Goal: Information Seeking & Learning: Learn about a topic

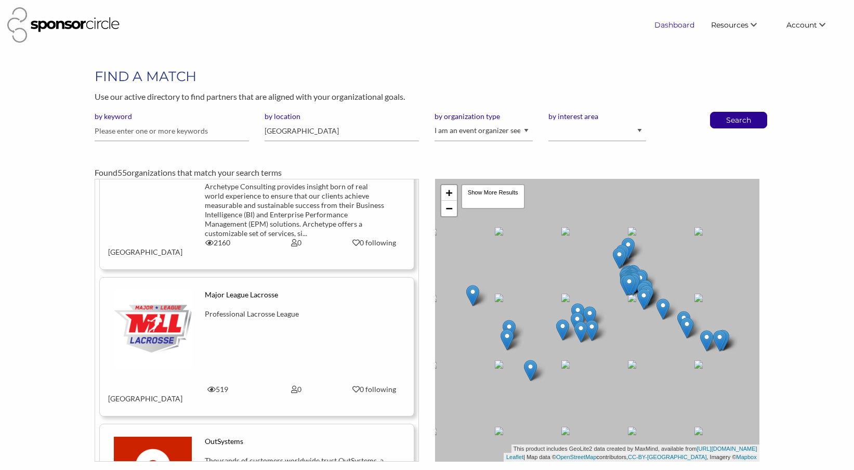
click at [676, 25] on link "Dashboard" at bounding box center [674, 25] width 57 height 19
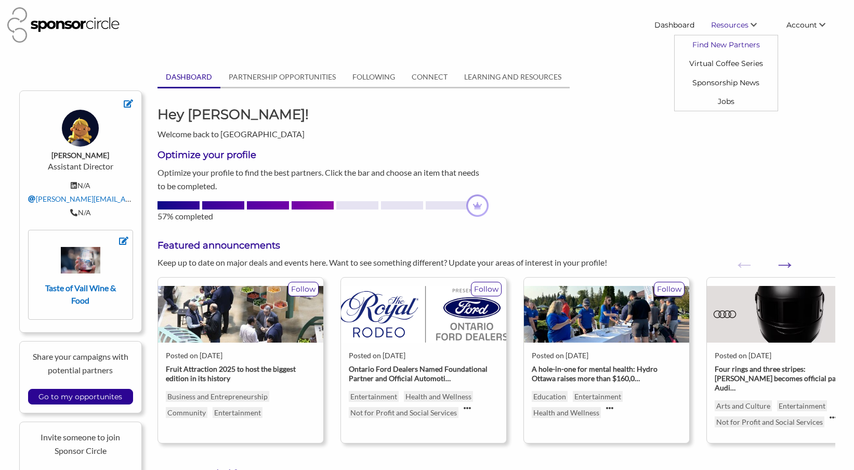
click at [738, 44] on link "Find New Partners" at bounding box center [725, 44] width 103 height 19
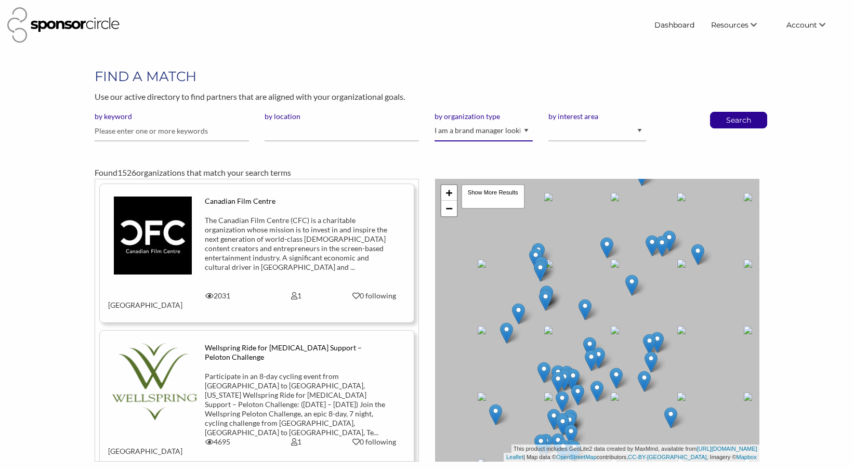
select select "Property"
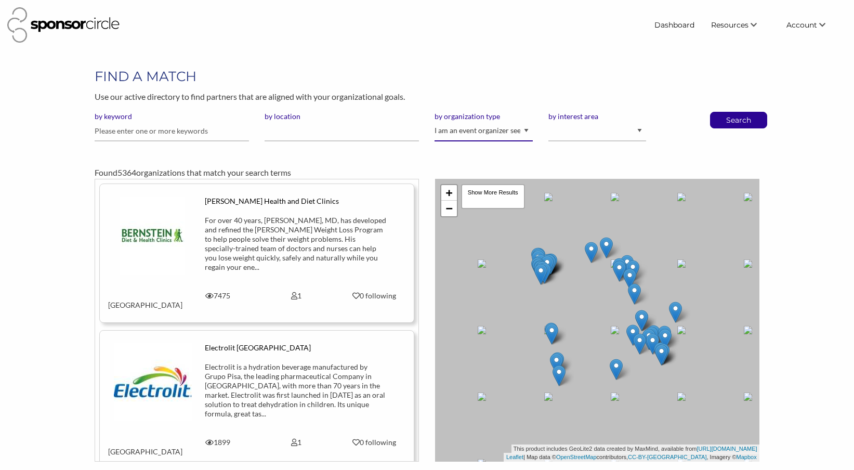
select select "Sponsor"
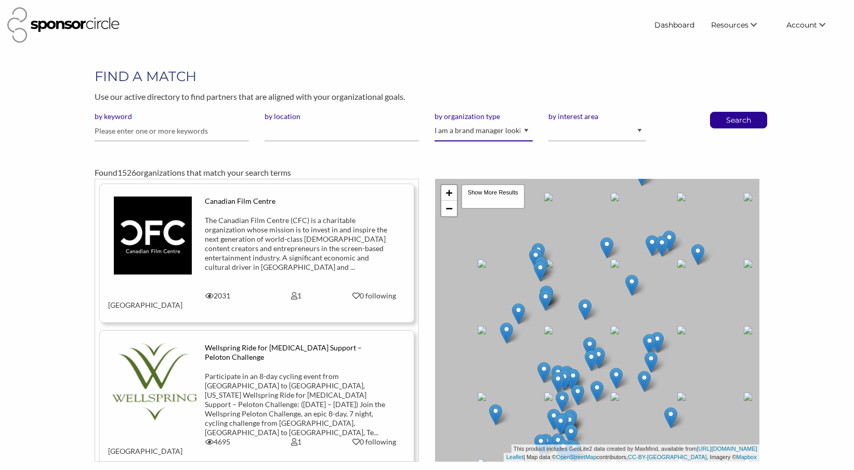
select select "Property"
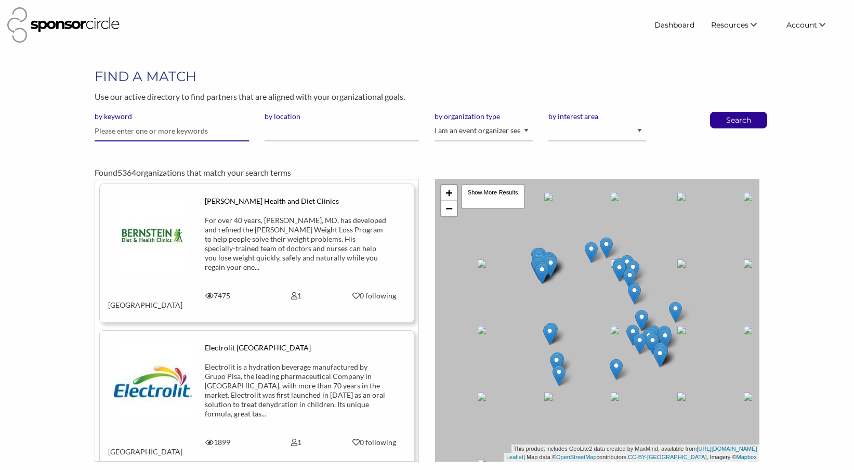
click at [147, 135] on input "text" at bounding box center [172, 131] width 154 height 20
type input "food"
click at [743, 121] on p "Search" at bounding box center [738, 120] width 34 height 16
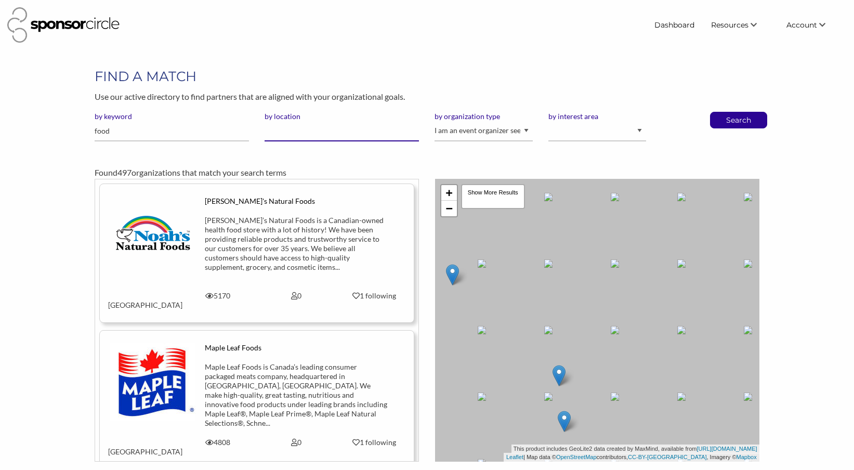
click at [295, 133] on input "by location" at bounding box center [341, 131] width 154 height 20
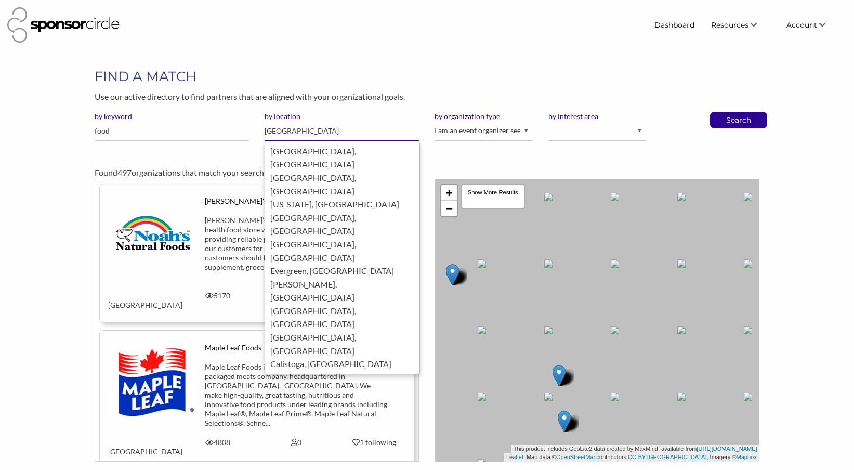
type input "United States of america"
click at [738, 119] on button "Search" at bounding box center [738, 120] width 34 height 16
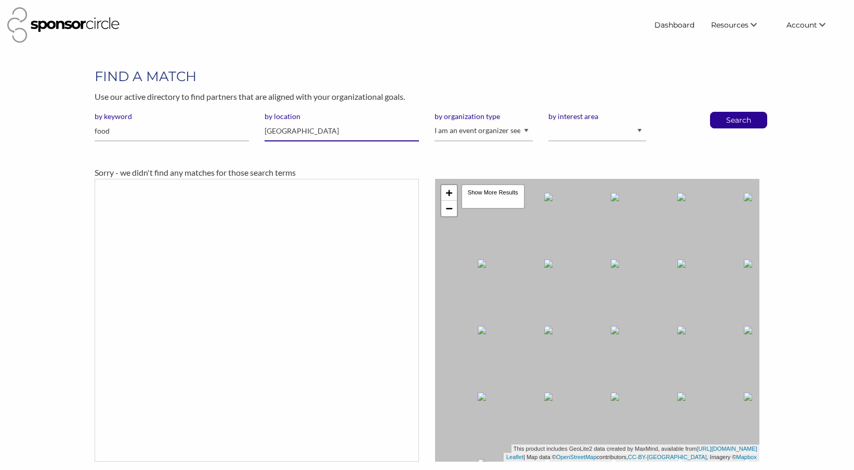
click at [337, 130] on input "United States of america" at bounding box center [341, 131] width 154 height 20
click at [668, 26] on link "Dashboard" at bounding box center [674, 25] width 57 height 19
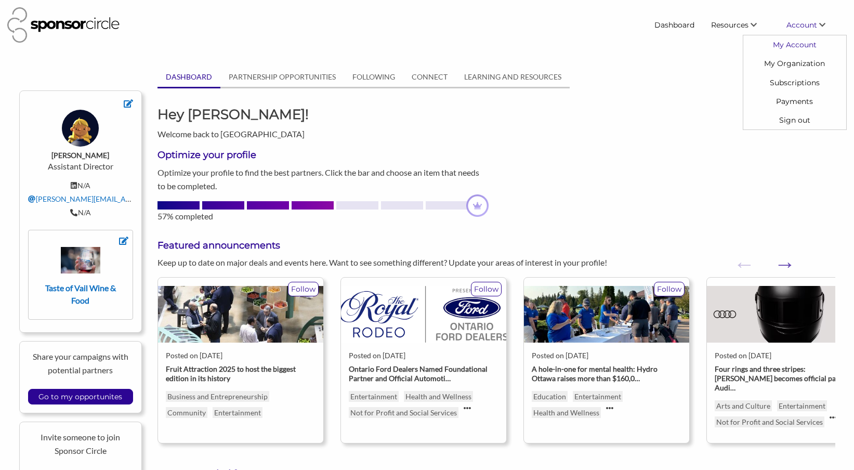
click at [789, 46] on link "My Account" at bounding box center [794, 44] width 103 height 19
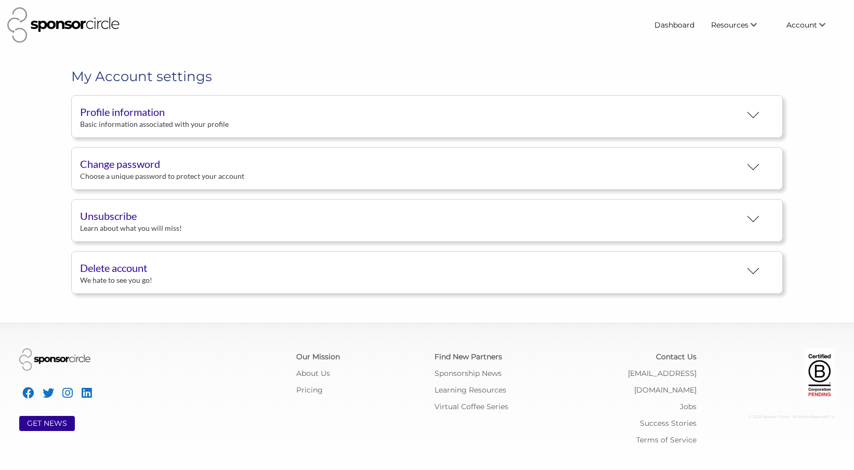
scroll to position [19, 0]
click at [511, 114] on button "Profile information Basic information associated with your profile" at bounding box center [426, 116] width 711 height 43
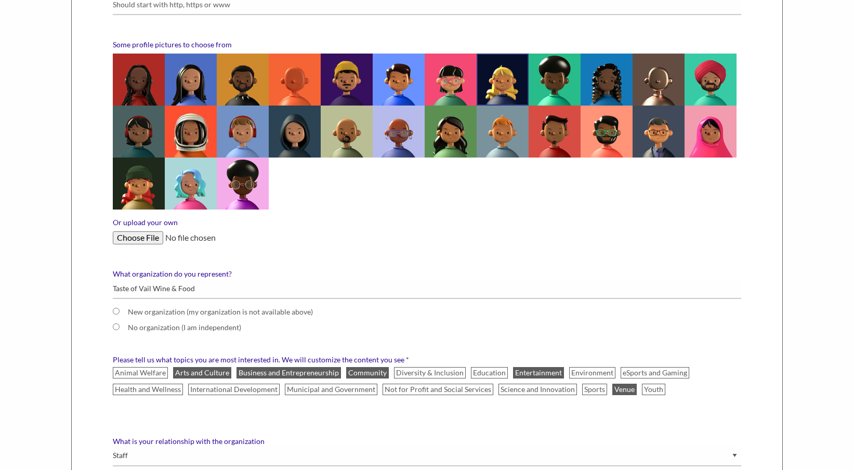
scroll to position [0, 0]
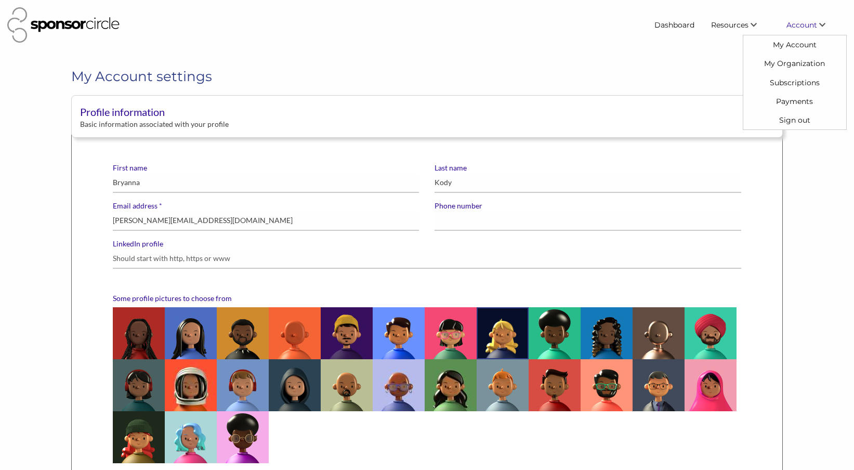
click at [814, 28] on span "Account" at bounding box center [801, 24] width 31 height 9
click at [793, 65] on link "My Organization" at bounding box center [794, 63] width 103 height 19
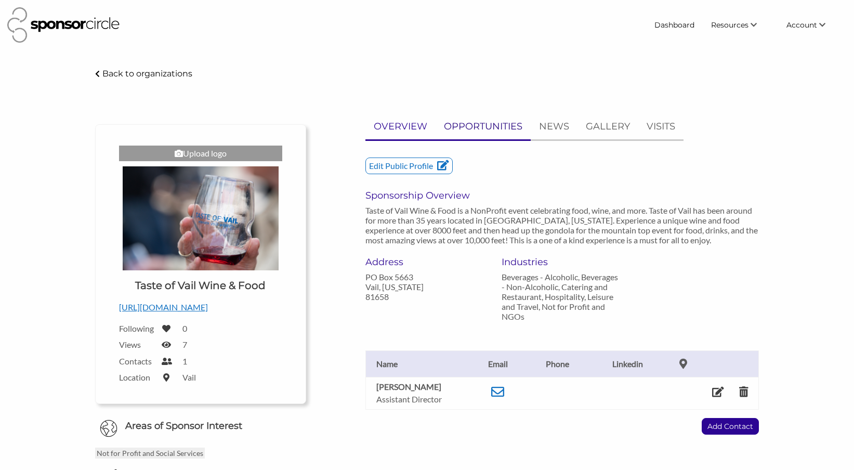
click at [472, 124] on p "OPPORTUNITIES" at bounding box center [483, 126] width 78 height 15
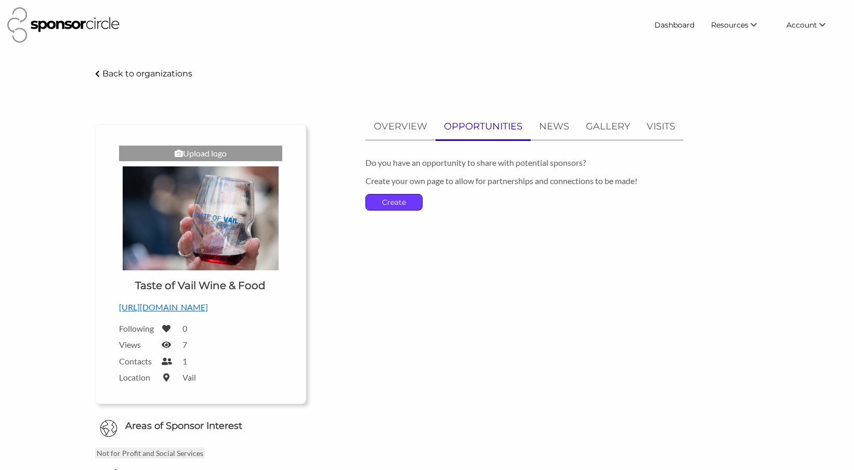
click at [409, 202] on p "Create" at bounding box center [394, 202] width 56 height 16
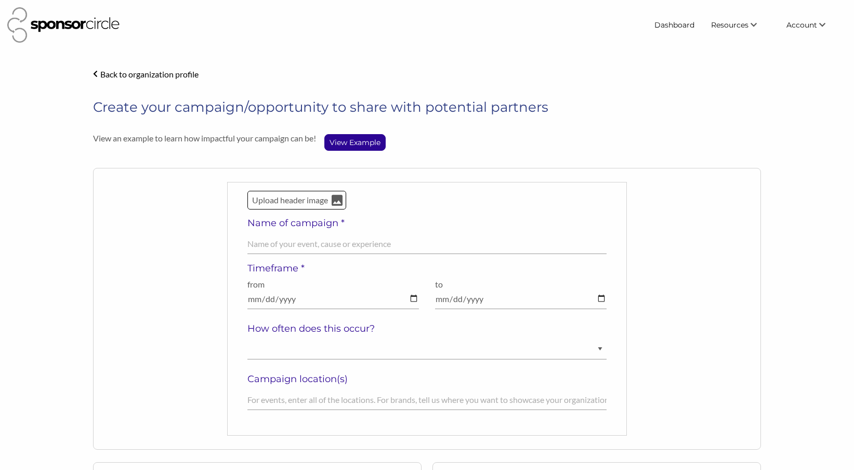
click at [114, 74] on p "Back to organization profile" at bounding box center [149, 74] width 98 height 10
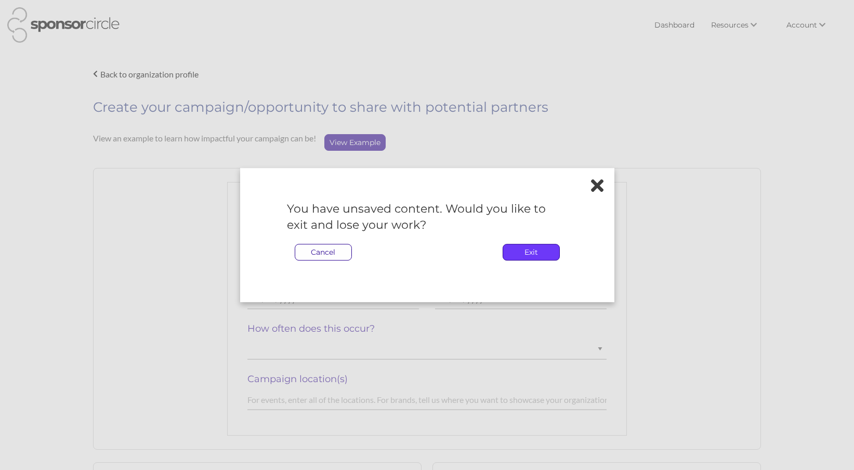
click at [546, 255] on p "Exit" at bounding box center [531, 252] width 56 height 16
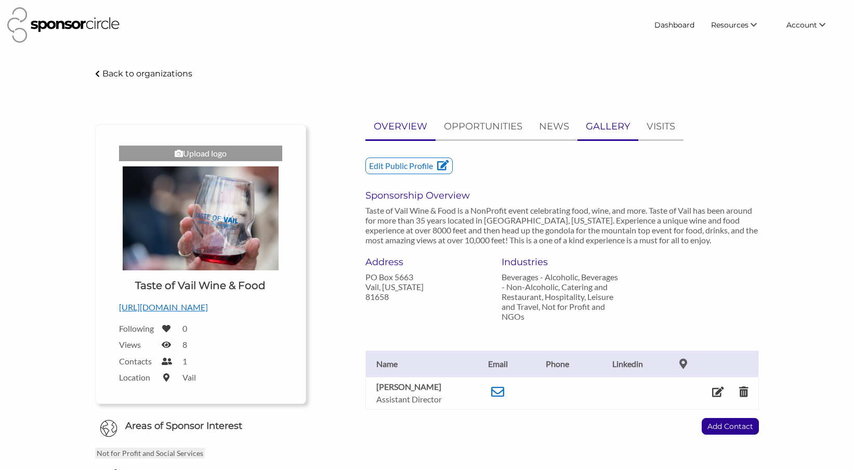
click at [610, 124] on p "GALLERY" at bounding box center [608, 126] width 44 height 15
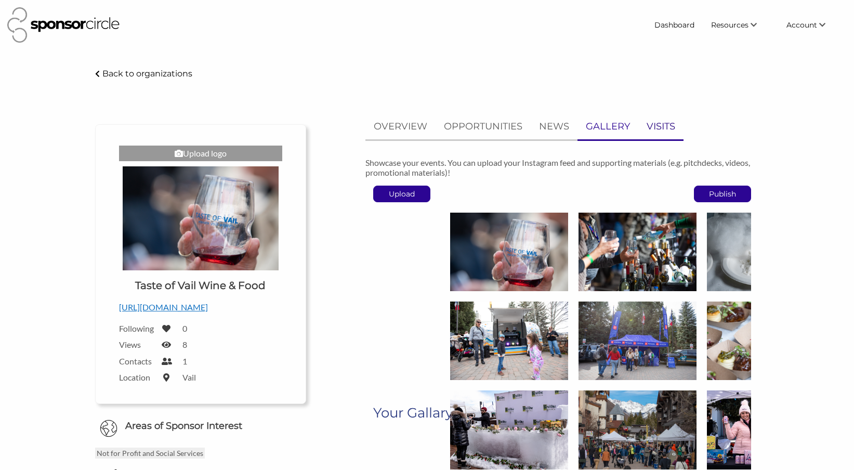
click at [661, 123] on p "VISITS" at bounding box center [660, 126] width 29 height 15
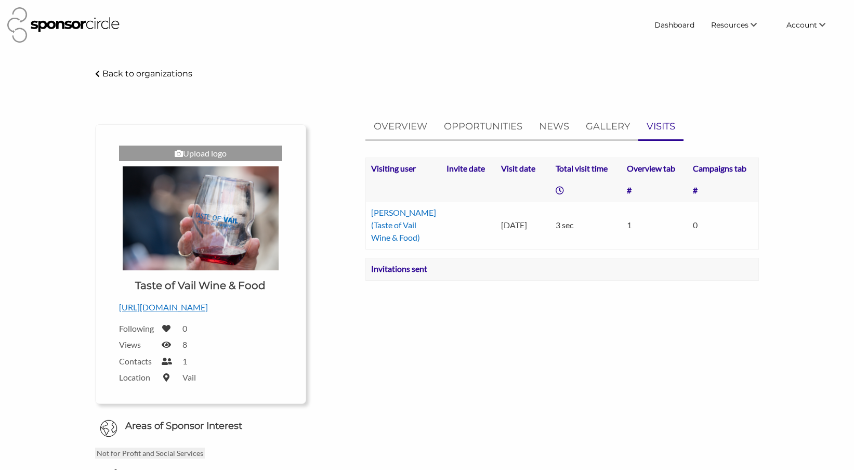
click at [183, 345] on label "8" at bounding box center [184, 344] width 5 height 10
click at [166, 346] on icon at bounding box center [166, 344] width 9 height 8
click at [467, 280] on th "Invitations sent" at bounding box center [534, 269] width 339 height 22
click at [679, 25] on link "Dashboard" at bounding box center [674, 25] width 57 height 19
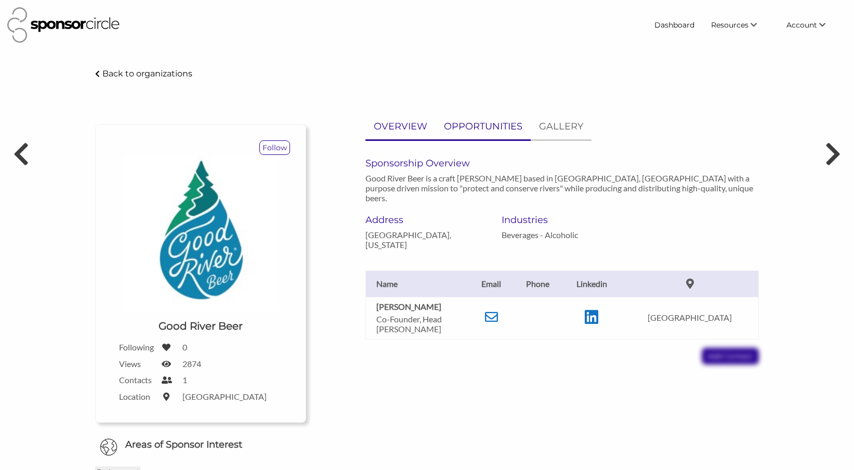
click at [498, 122] on p "OPPORTUNITIES" at bounding box center [483, 126] width 78 height 15
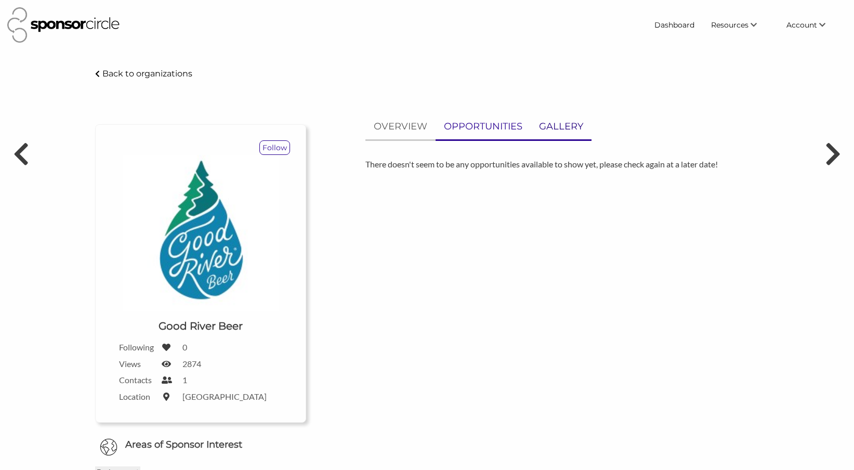
click at [570, 127] on p "GALLERY" at bounding box center [561, 126] width 44 height 15
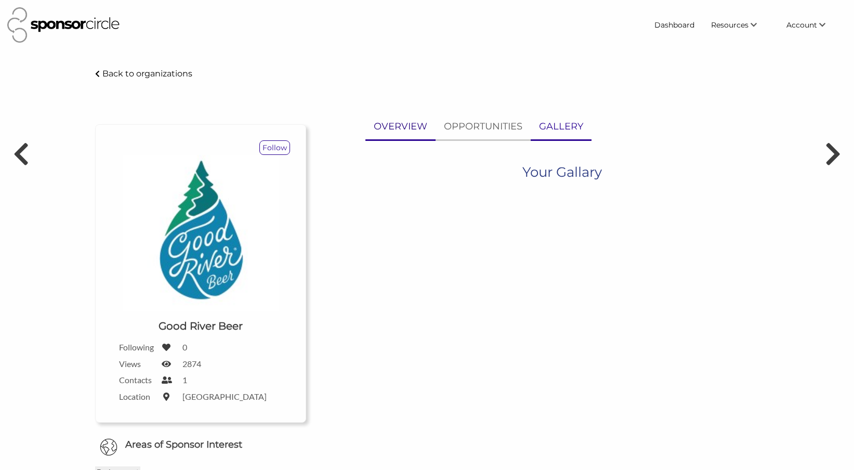
click at [407, 119] on p "OVERVIEW" at bounding box center [401, 126] width 54 height 15
